Goal: Task Accomplishment & Management: Use online tool/utility

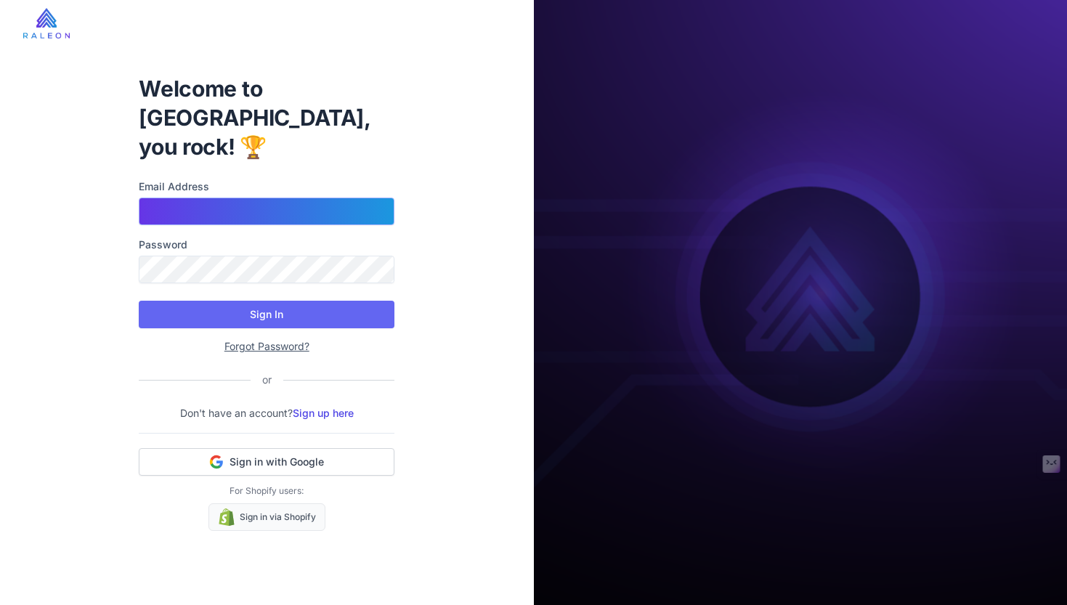
click at [282, 198] on input "Email Address" at bounding box center [267, 212] width 256 height 28
type input "**********"
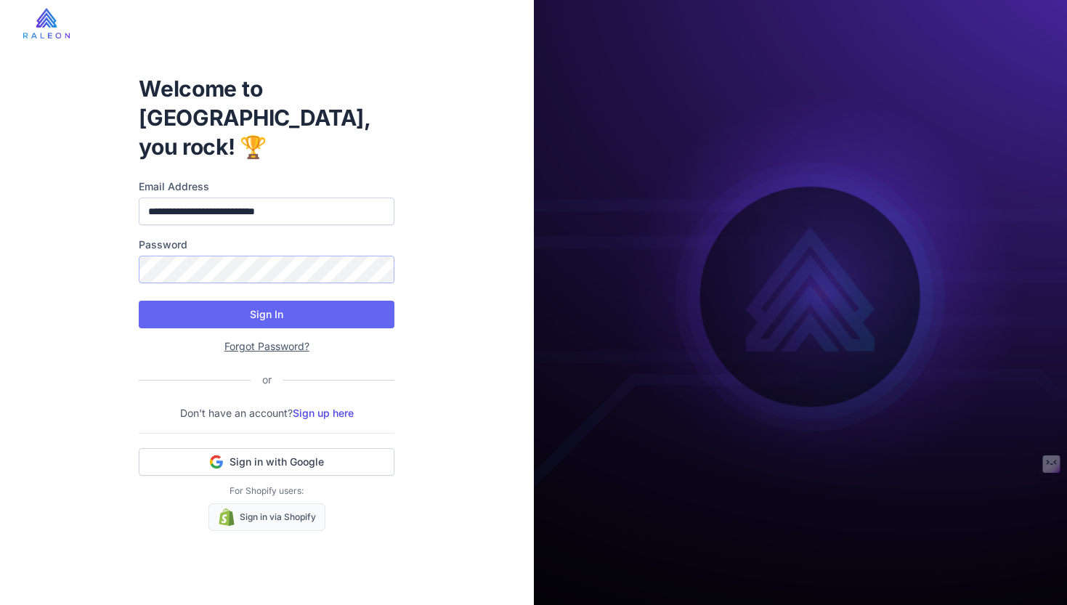
click at [139, 301] on button "Sign In" at bounding box center [267, 315] width 256 height 28
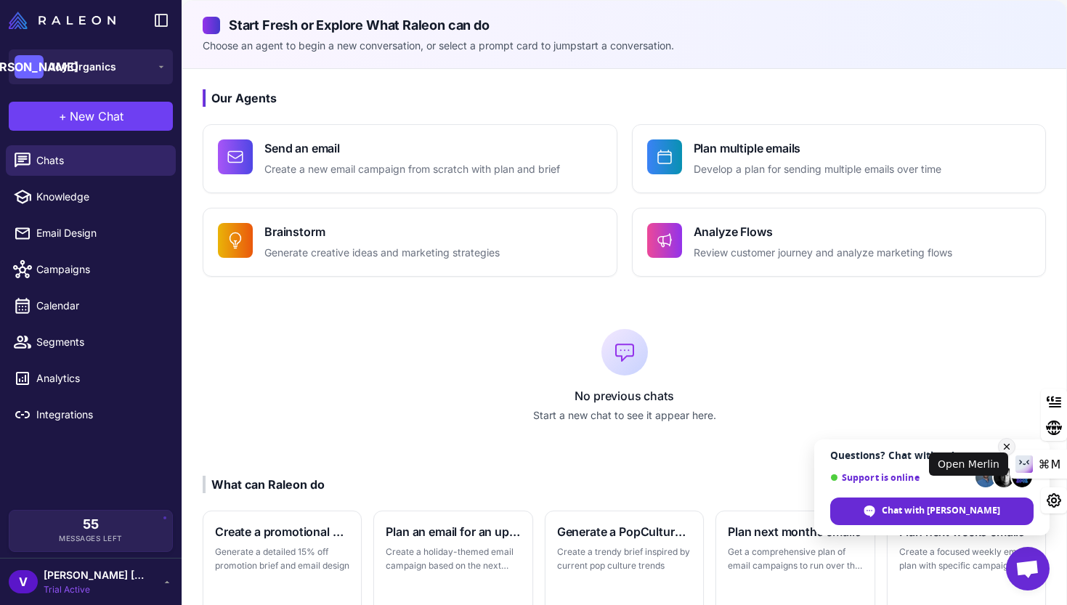
click at [1033, 454] on div "⌘M" at bounding box center [1038, 464] width 57 height 29
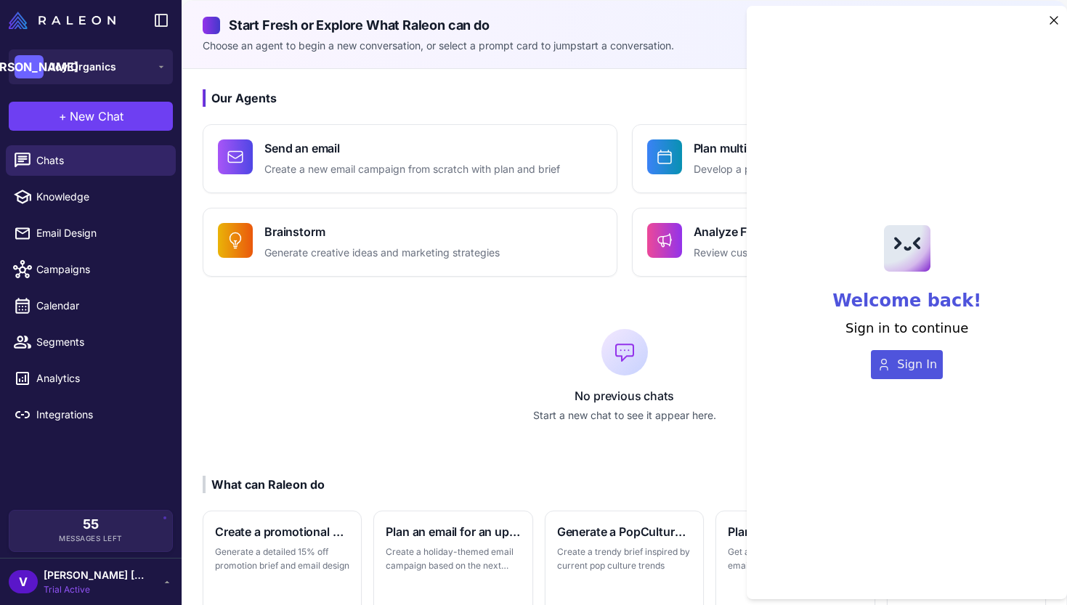
click at [1056, 15] on icon "button" at bounding box center [1054, 20] width 15 height 17
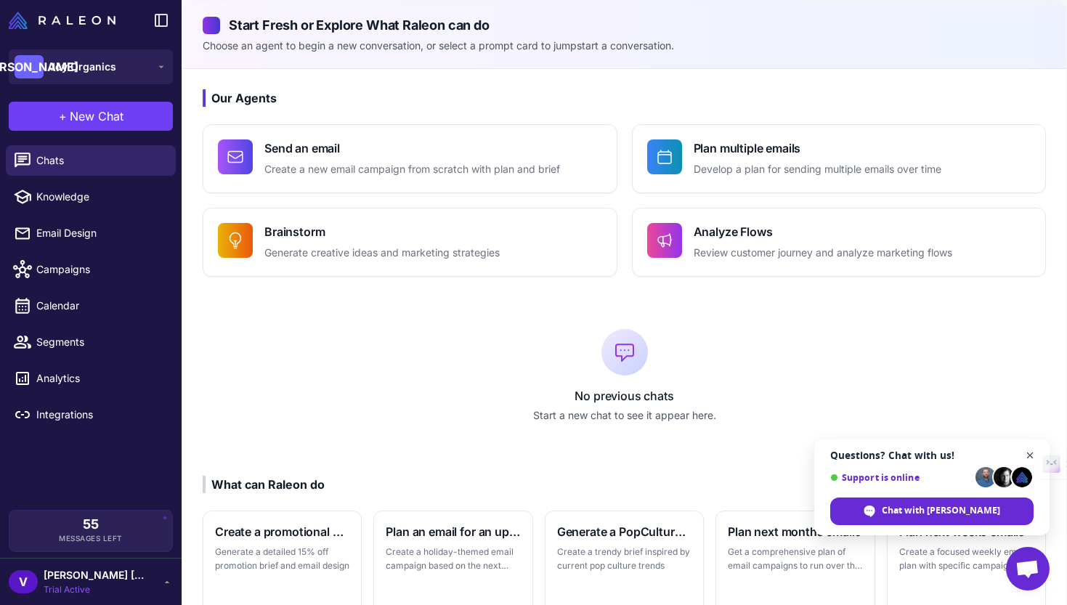
click at [1029, 455] on span "Close chat" at bounding box center [1031, 456] width 18 height 18
